Goal: Information Seeking & Learning: Find specific fact

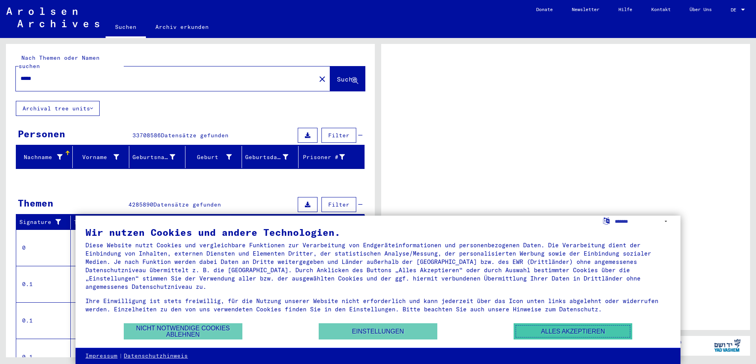
click at [545, 333] on button "Alles akzeptieren" at bounding box center [573, 331] width 119 height 16
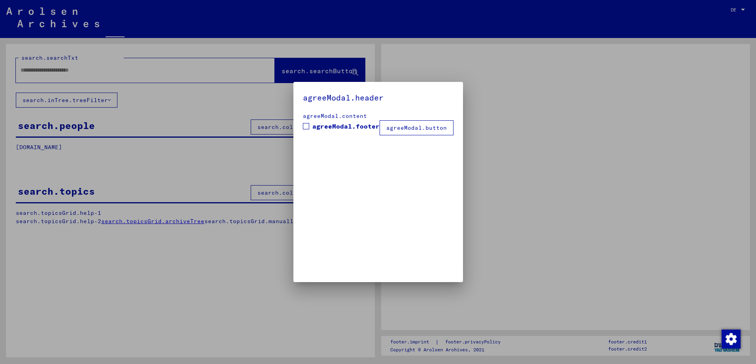
type input "*****"
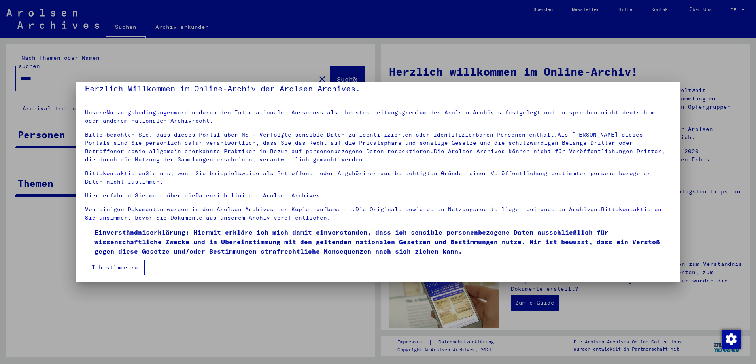
scroll to position [11, 0]
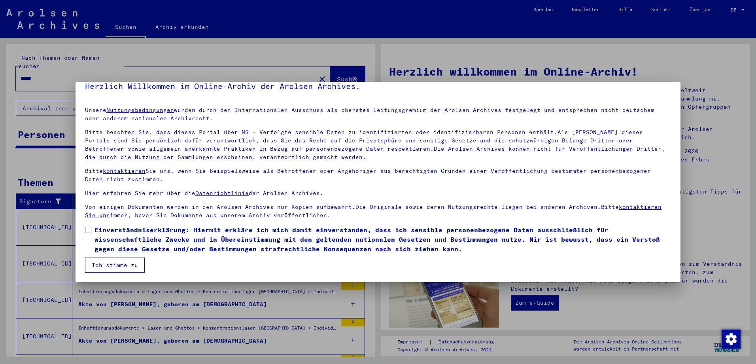
click at [89, 231] on span at bounding box center [88, 230] width 6 height 6
click at [114, 263] on button "Ich stimme zu" at bounding box center [115, 264] width 60 height 15
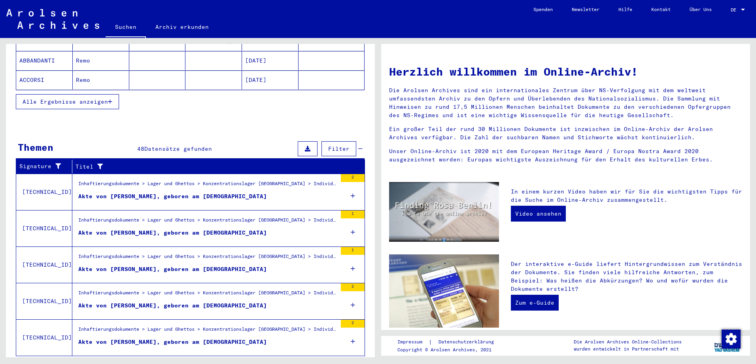
scroll to position [189, 0]
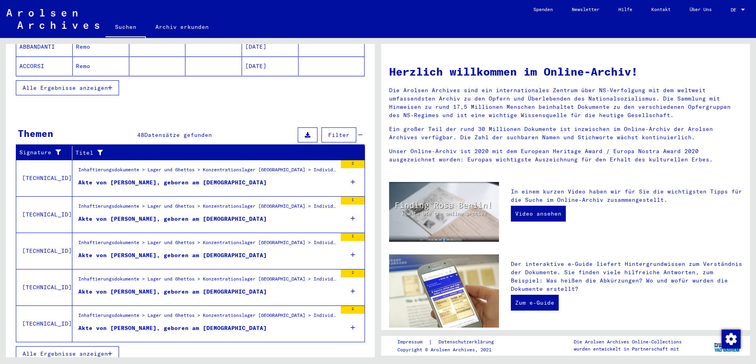
click at [112, 351] on icon "button" at bounding box center [110, 354] width 4 height 6
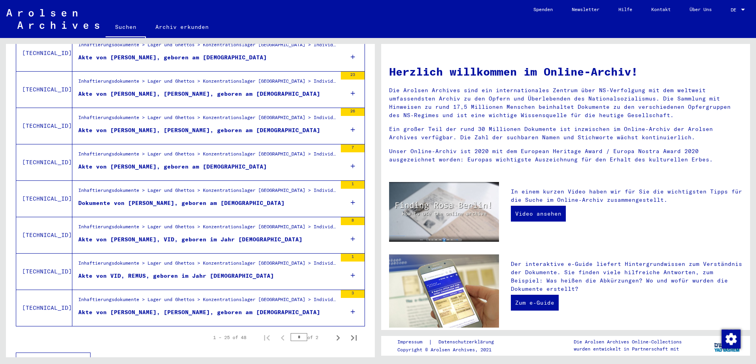
scroll to position [797, 0]
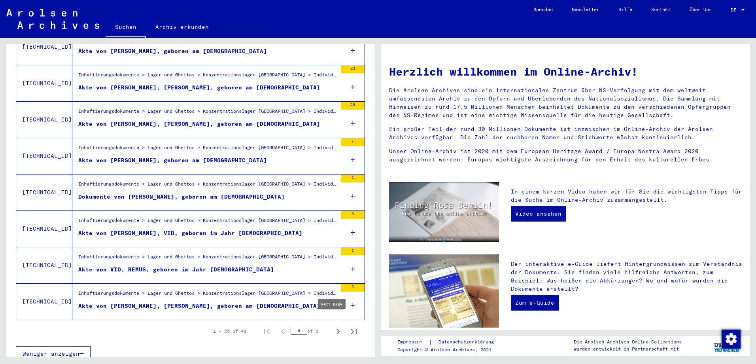
click at [335, 326] on icon "Next page" at bounding box center [338, 331] width 11 height 11
type input "*"
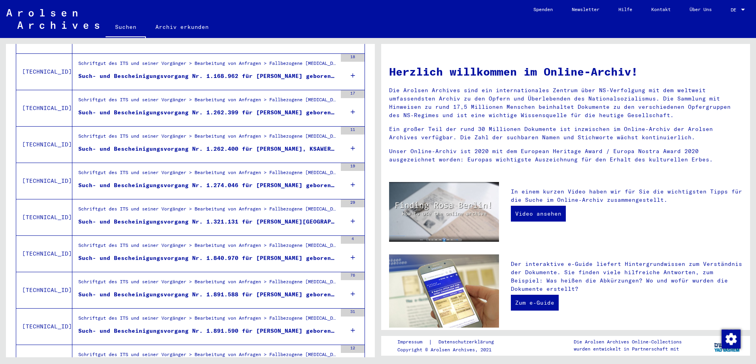
scroll to position [407, 0]
click at [248, 182] on div "Such- und Bescheinigungsvorgang Nr. 1.274.046 für [PERSON_NAME] geboren [DEMOGR…" at bounding box center [207, 186] width 259 height 8
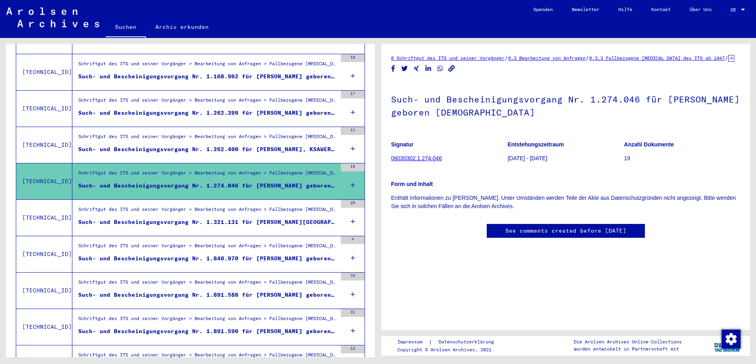
click at [440, 161] on link "06030302.1.274.046" at bounding box center [416, 158] width 51 height 6
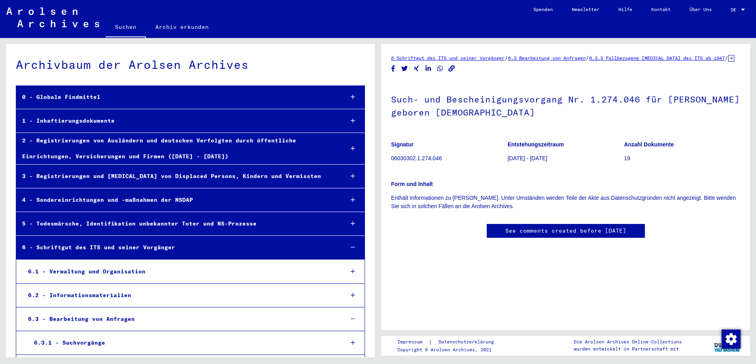
scroll to position [3776, 0]
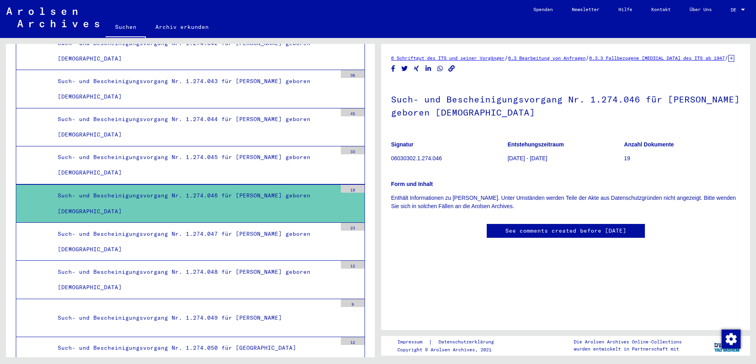
click at [317, 204] on div "Such- und Bescheinigungsvorgang Nr. 1.274.046 für [PERSON_NAME] geboren [DEMOGR…" at bounding box center [194, 203] width 285 height 31
click at [545, 235] on link "See comments created before [DATE]" at bounding box center [565, 231] width 121 height 8
click at [742, 13] on div "DE DE" at bounding box center [739, 7] width 16 height 13
click at [727, 15] on span "English" at bounding box center [722, 14] width 19 height 6
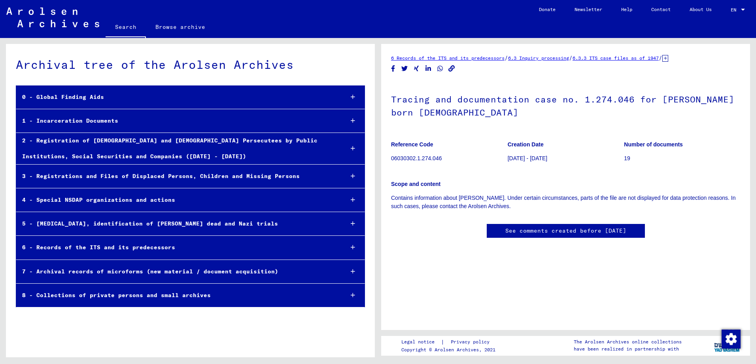
click at [571, 150] on figure "Creation Date [DATE] - [DATE]" at bounding box center [566, 153] width 116 height 36
click at [439, 224] on yv-its-disqus "See comments created before [DATE]" at bounding box center [565, 239] width 349 height 30
click at [77, 101] on div "0 - Global Finding Aids" at bounding box center [177, 96] width 322 height 15
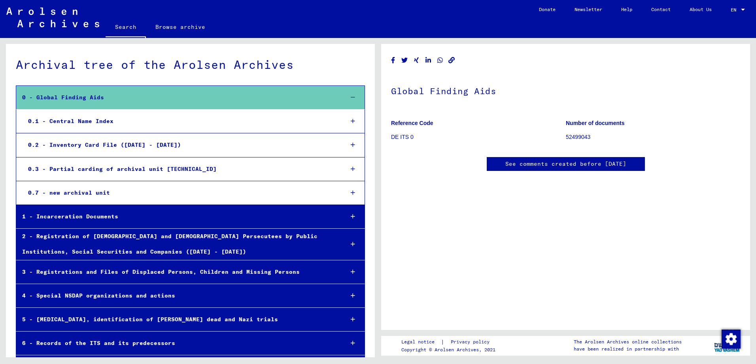
click at [86, 123] on div "0.1 - Central Name Index" at bounding box center [180, 121] width 316 height 15
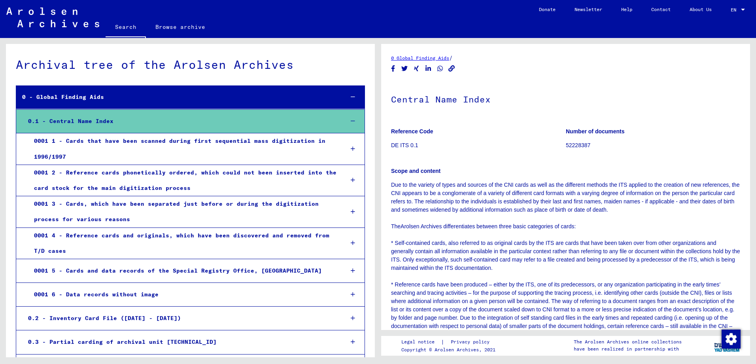
click at [159, 150] on div "0001 1 - Cards that have been scanned during first sequential mass digitization…" at bounding box center [183, 148] width 310 height 31
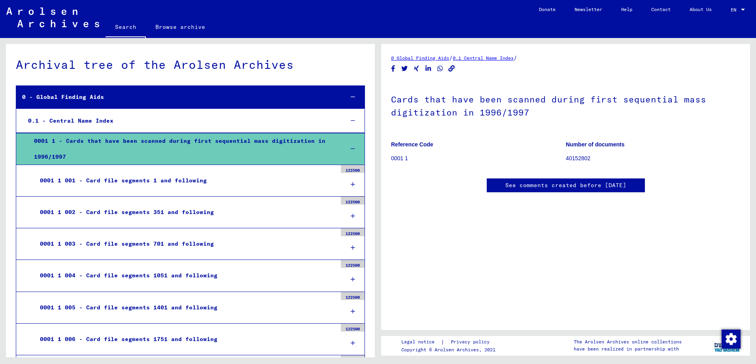
click at [305, 152] on div "0001 1 - Cards that have been scanned during first sequential mass digitization…" at bounding box center [183, 148] width 310 height 31
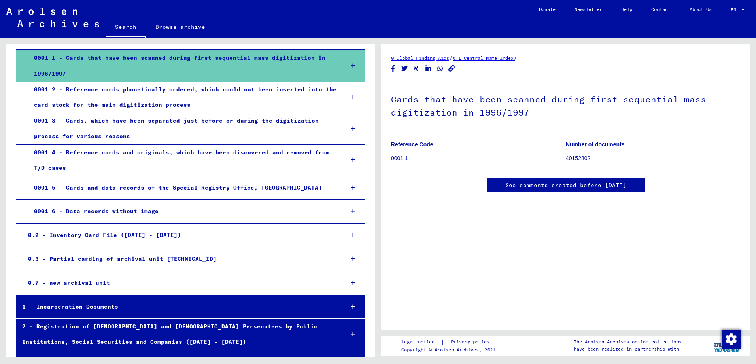
scroll to position [223, 0]
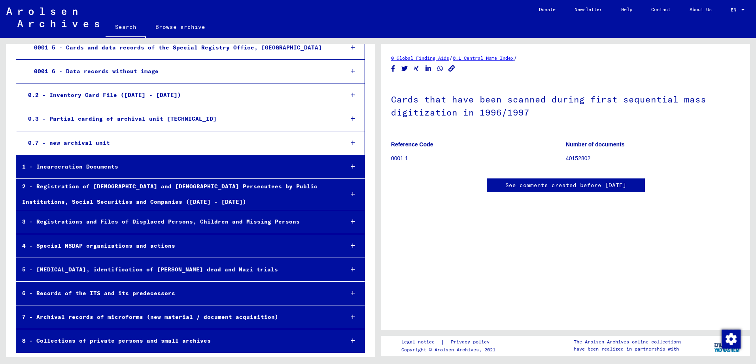
click at [146, 164] on div "1 - Incarceration Documents" at bounding box center [177, 166] width 322 height 15
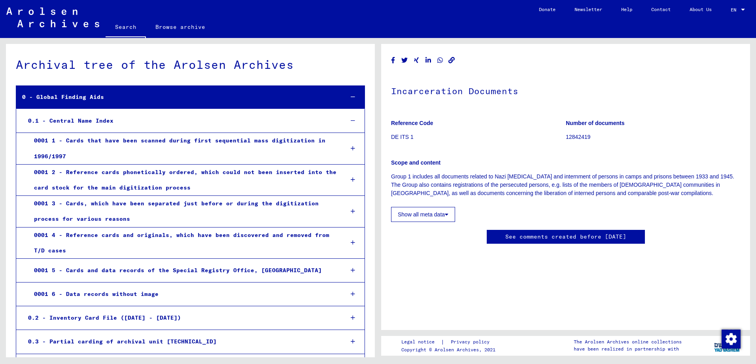
click at [116, 25] on link "Search" at bounding box center [126, 27] width 40 height 21
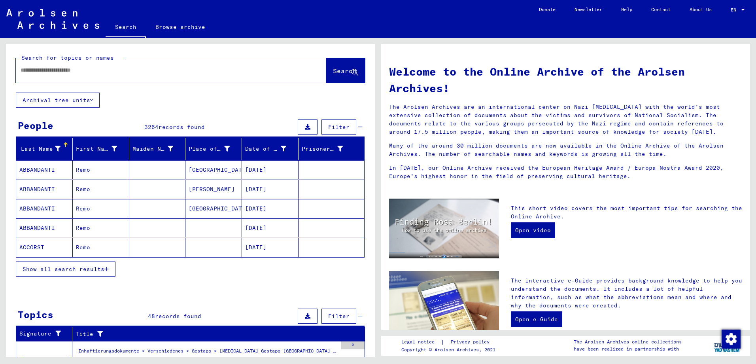
click at [128, 72] on input "text" at bounding box center [162, 70] width 282 height 8
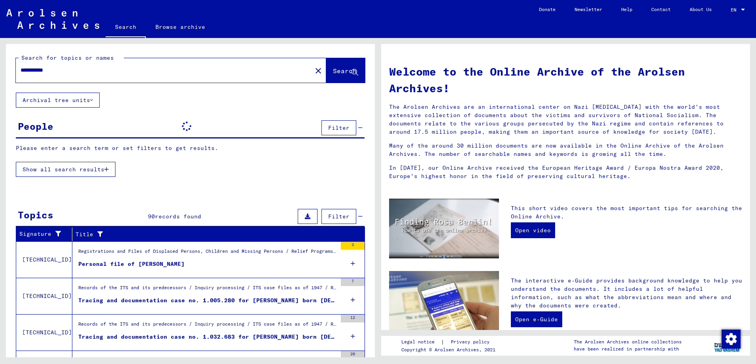
drag, startPoint x: 31, startPoint y: 68, endPoint x: 10, endPoint y: 66, distance: 21.1
click at [10, 66] on div "**********" at bounding box center [190, 68] width 369 height 49
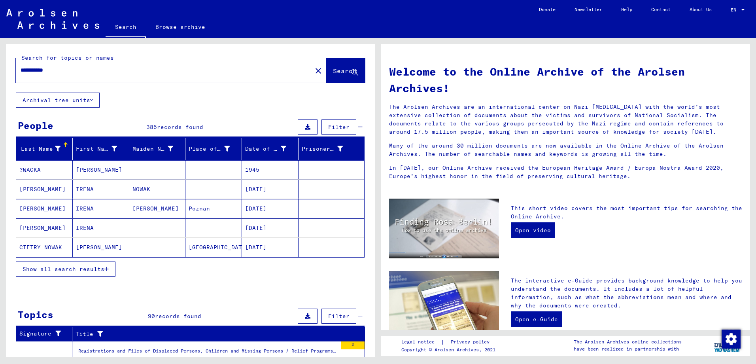
type input "**********"
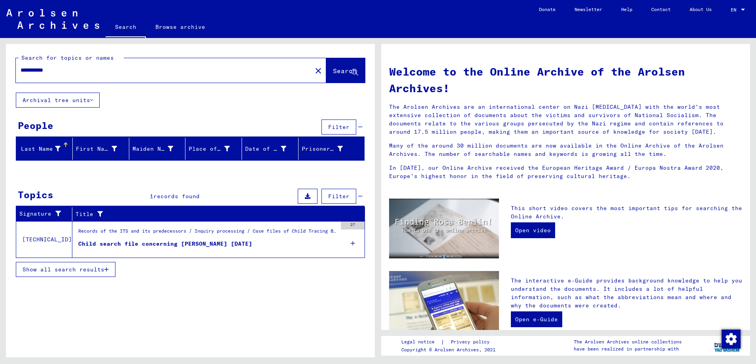
click at [231, 246] on div "Child search file concerning [PERSON_NAME] [DATE]" at bounding box center [165, 244] width 174 height 8
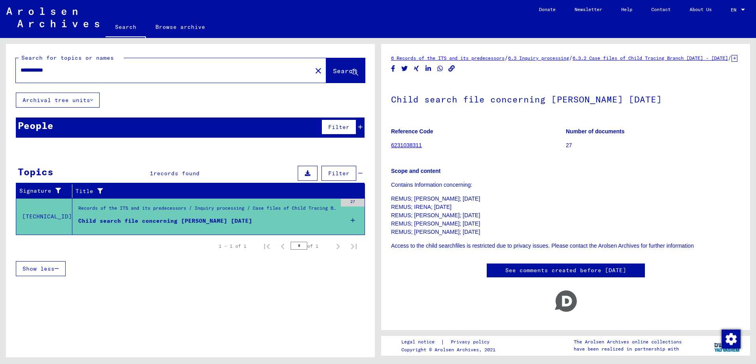
click at [235, 223] on div "Child search file concerning [PERSON_NAME] [DATE]" at bounding box center [165, 221] width 174 height 8
click at [418, 216] on p "REMUS; [PERSON_NAME]; [DATE] REMUS; IRENA; [DATE] REMUS; [PERSON_NAME]; [DATE] …" at bounding box center [565, 216] width 349 height 42
